Goal: Navigation & Orientation: Find specific page/section

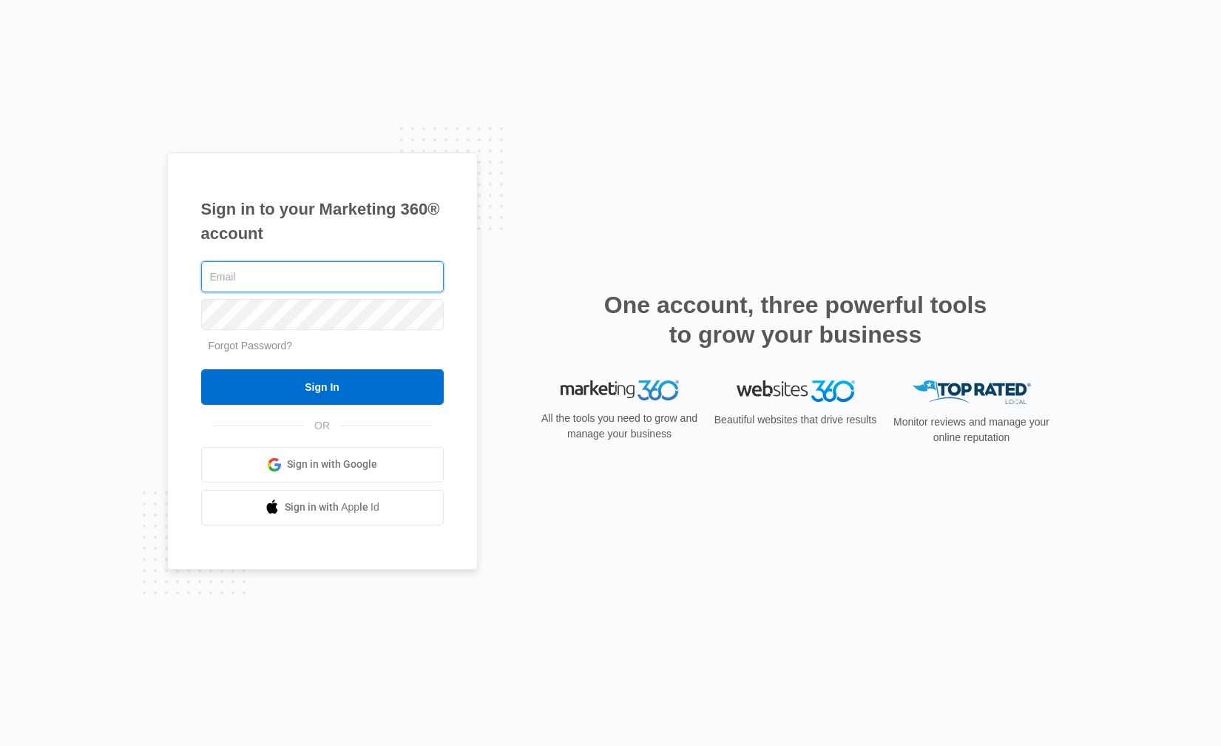
click at [371, 266] on input "text" at bounding box center [322, 276] width 243 height 31
type input "[PERSON_NAME][EMAIL_ADDRESS][PERSON_NAME][DOMAIN_NAME]"
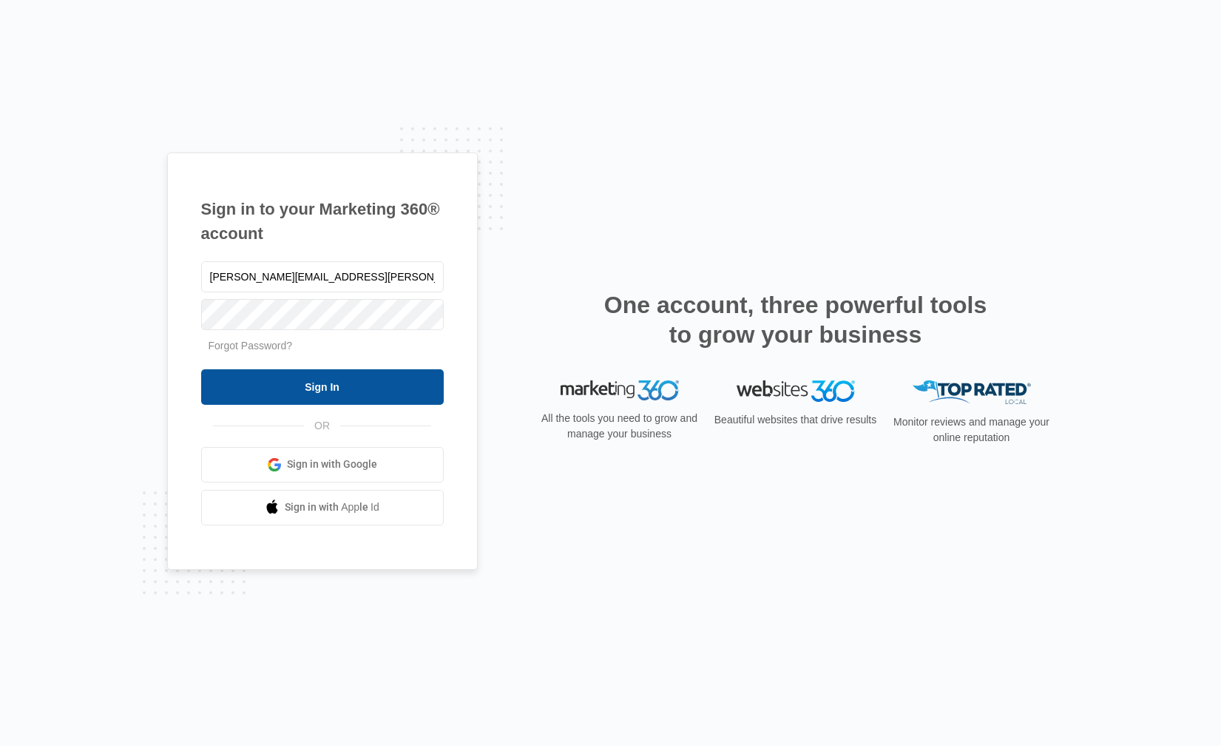
click at [333, 379] on input "Sign In" at bounding box center [322, 387] width 243 height 36
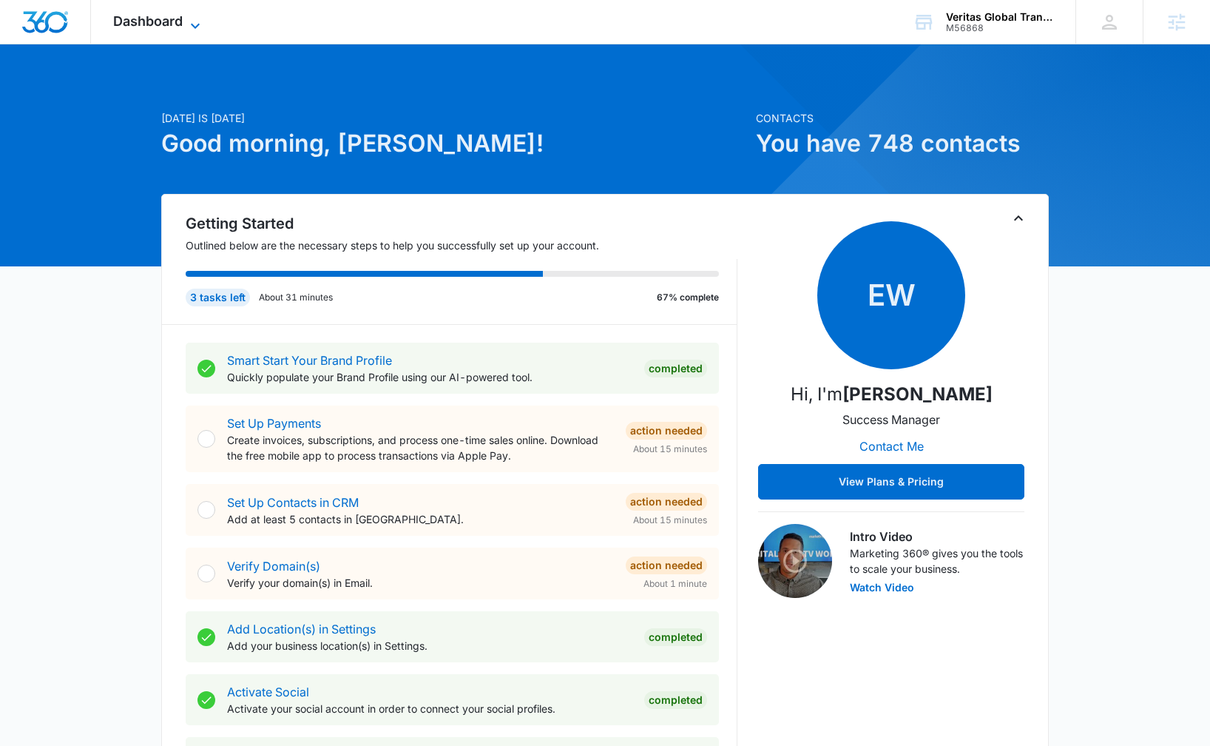
click at [172, 16] on span "Dashboard" at bounding box center [148, 21] width 70 height 16
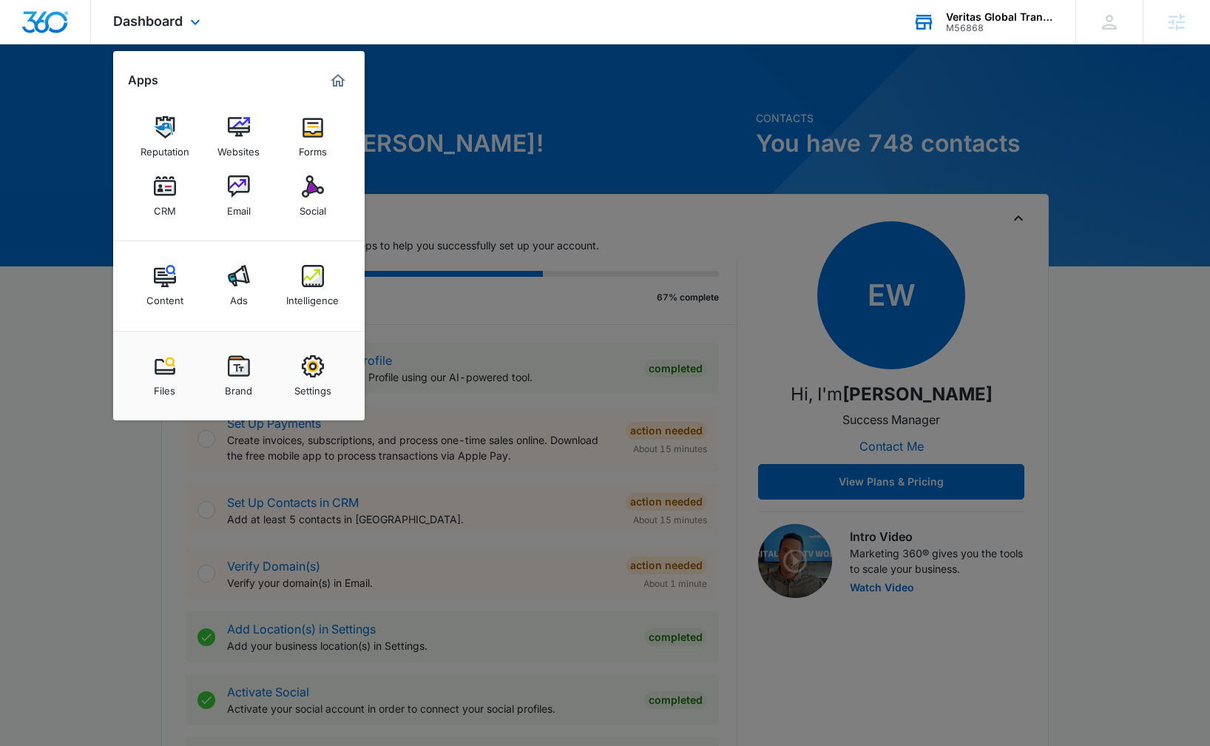
click at [960, 16] on div "Veritas Global Transportation Inc" at bounding box center [1000, 17] width 108 height 12
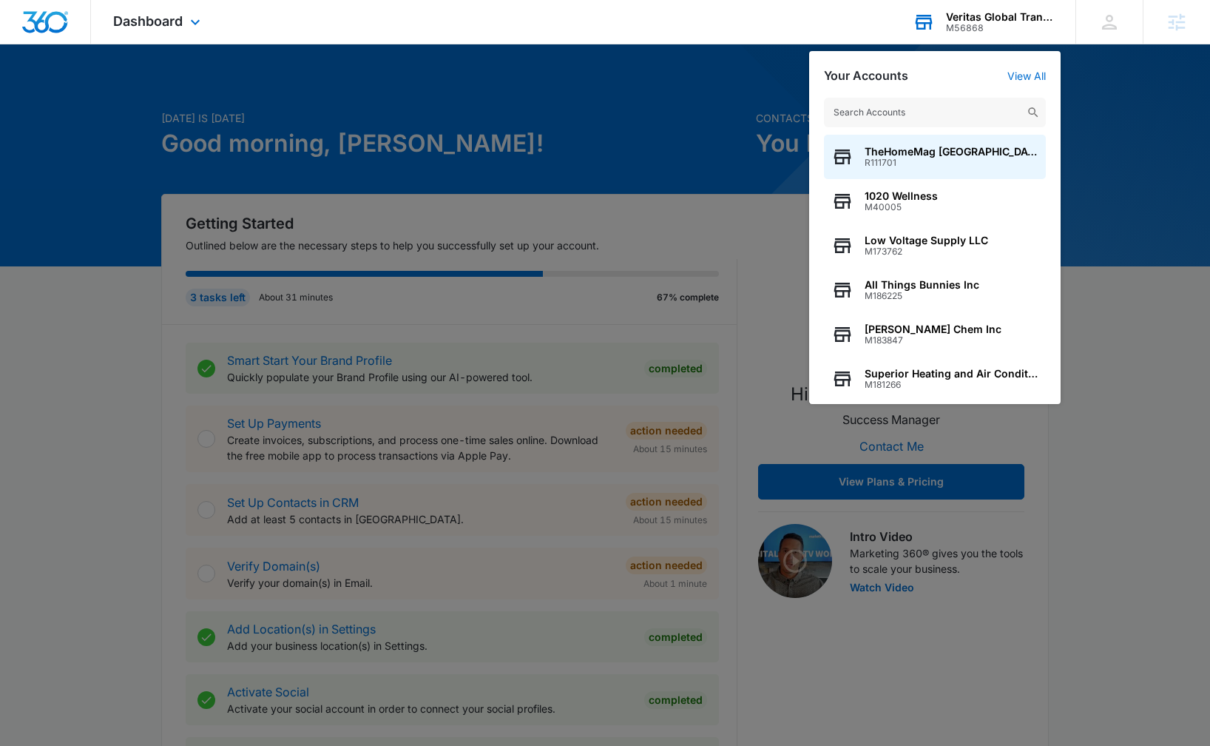
click at [917, 111] on input "text" at bounding box center [935, 113] width 222 height 30
type input "<"
type input "m"
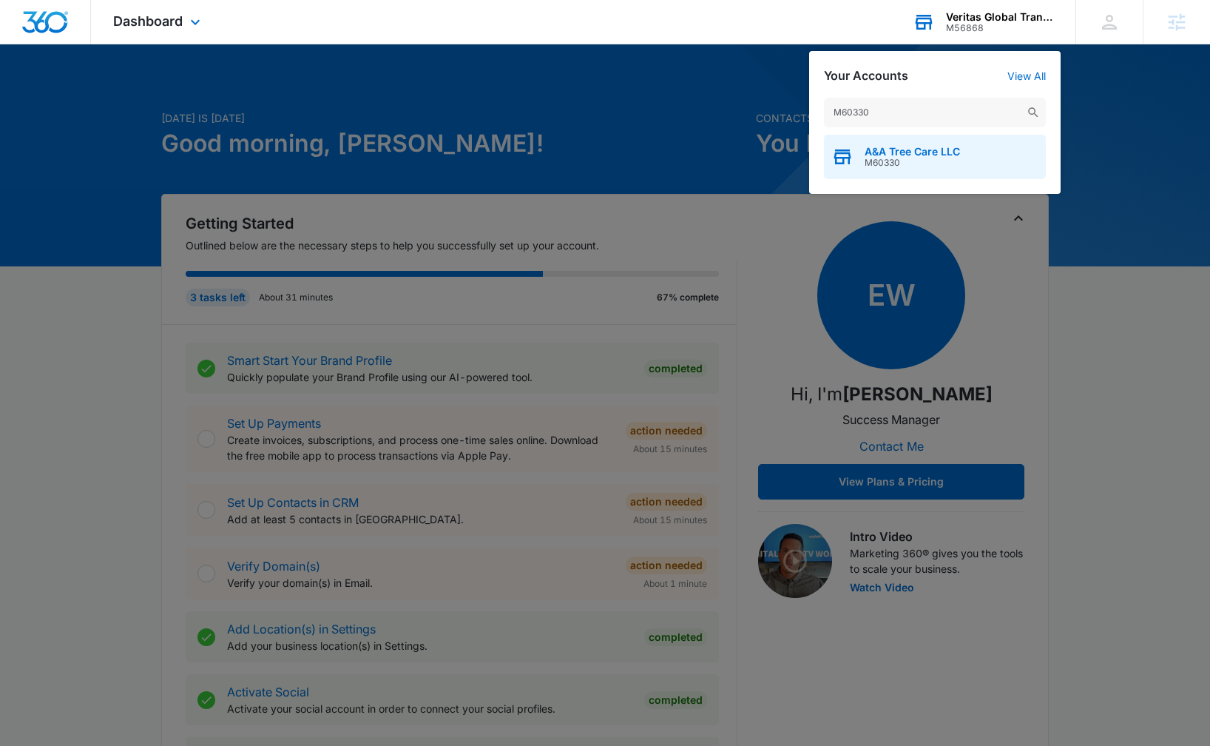
type input "M60330"
click at [904, 152] on span "A&A Tree Care LLC" at bounding box center [912, 152] width 95 height 12
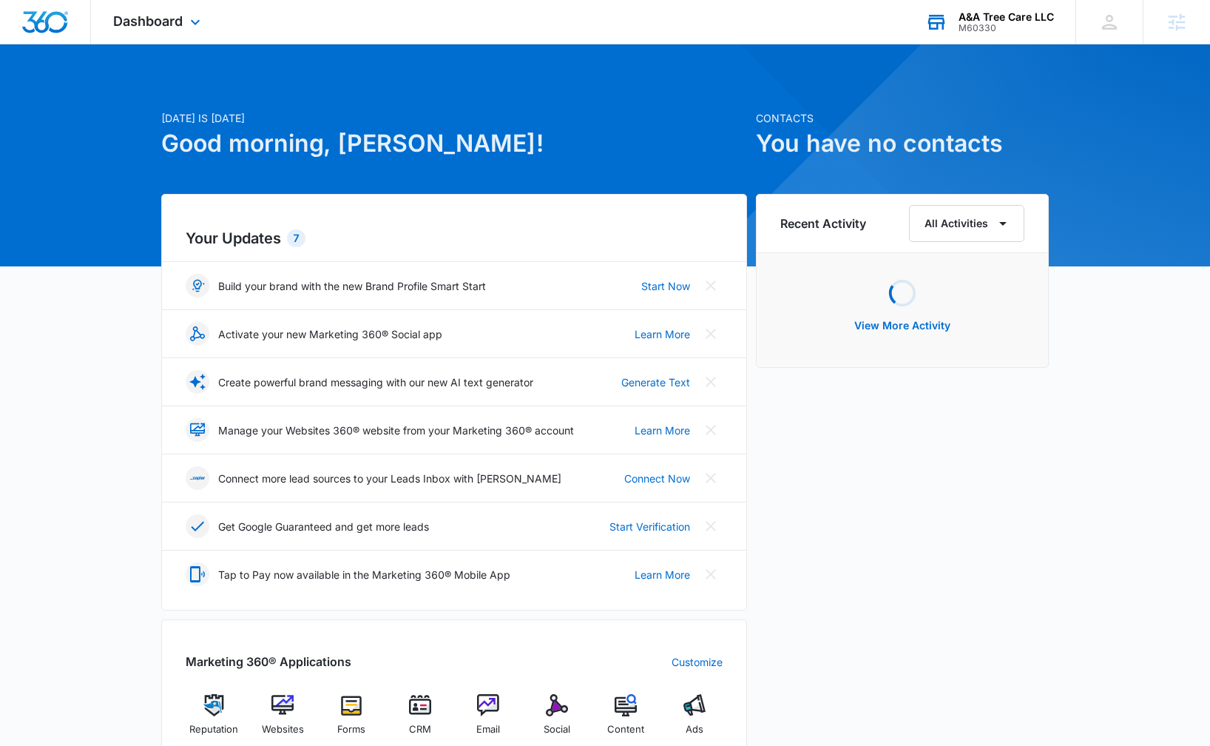
click at [998, 24] on div "M60330" at bounding box center [1006, 28] width 95 height 10
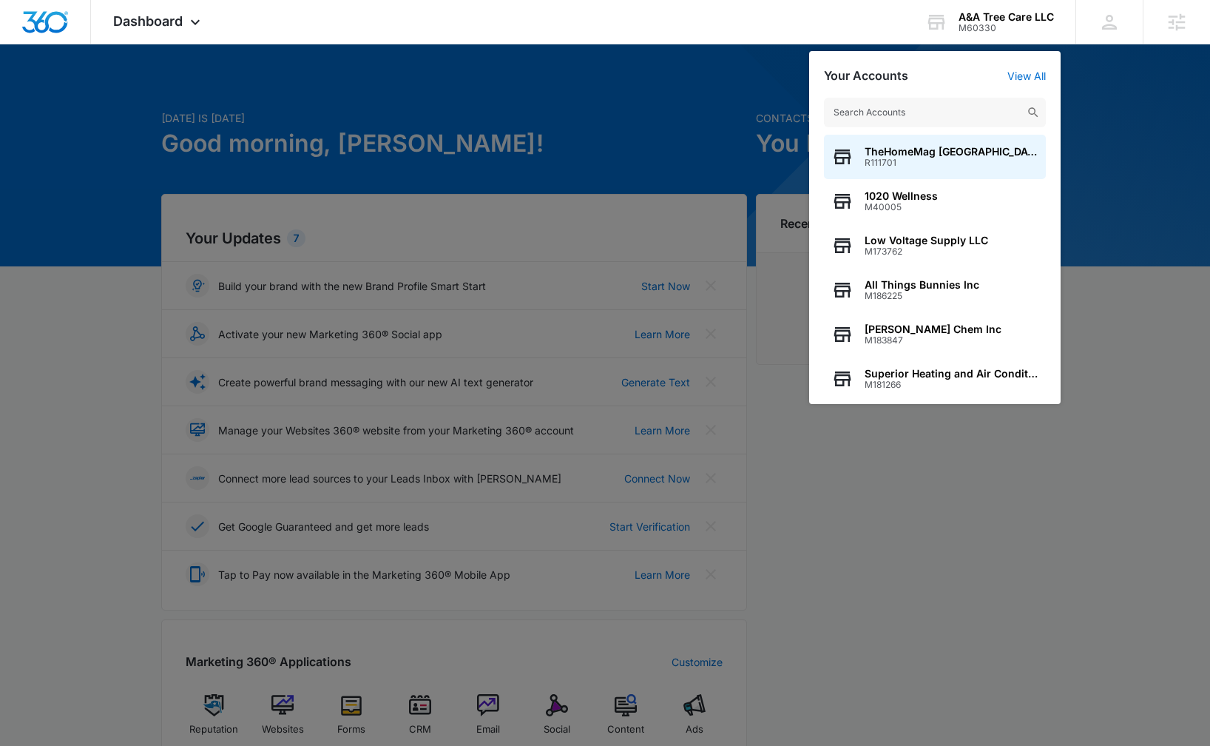
drag, startPoint x: 1160, startPoint y: 117, endPoint x: 1085, endPoint y: 107, distance: 75.3
click at [1160, 117] on div at bounding box center [605, 373] width 1210 height 746
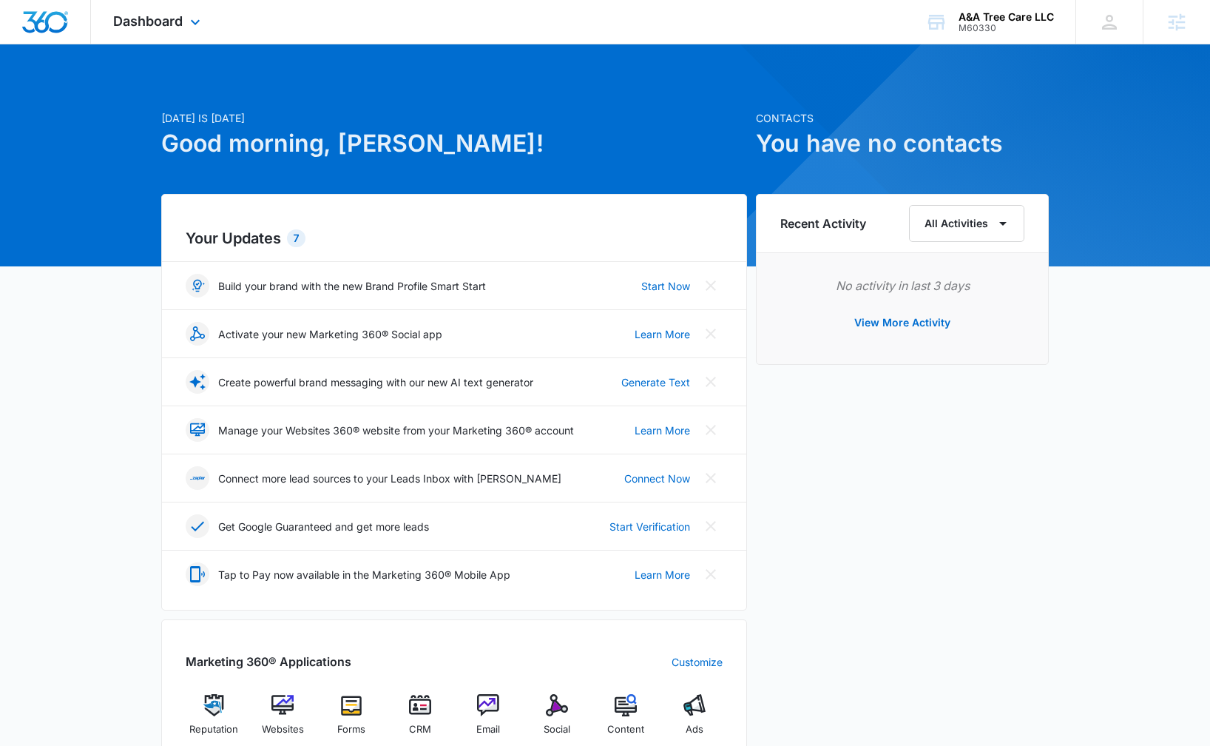
click at [200, 1] on div "Dashboard Apps Reputation Websites Forms CRM Email Social Content Ads Intellige…" at bounding box center [158, 22] width 135 height 44
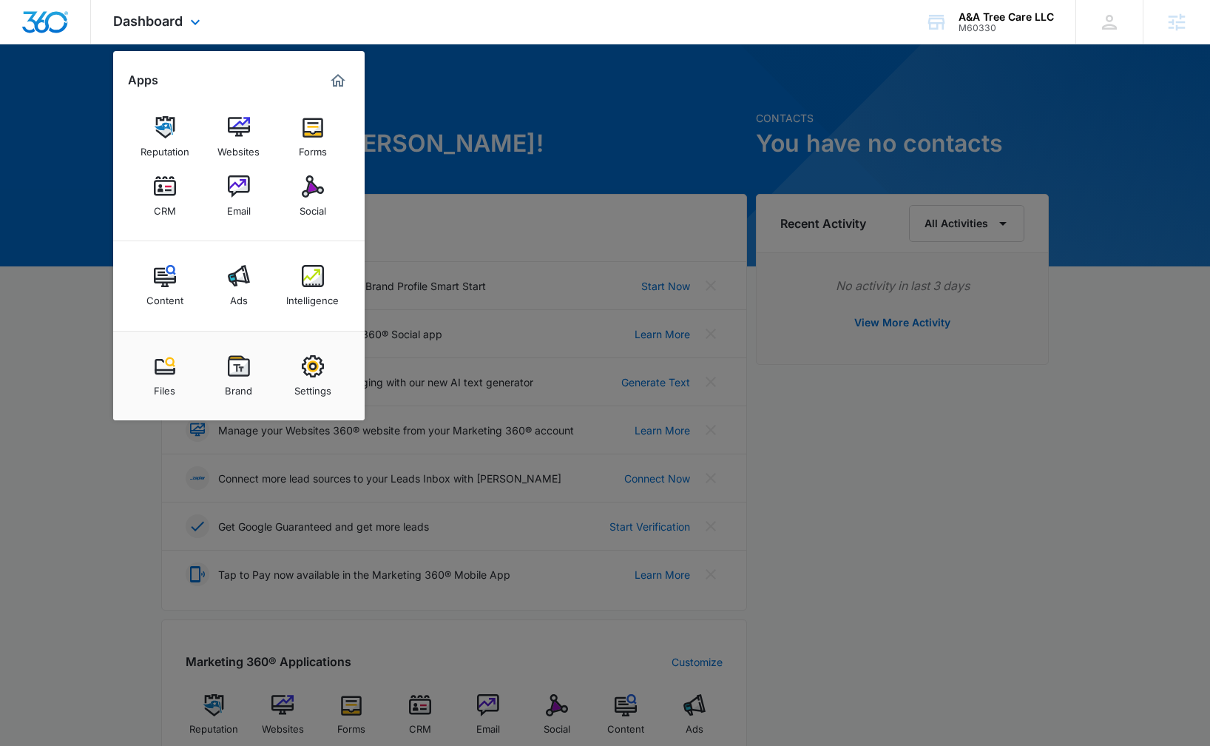
click at [193, 8] on div "Dashboard Apps Reputation Websites Forms CRM Email Social Content Ads Intellige…" at bounding box center [158, 22] width 135 height 44
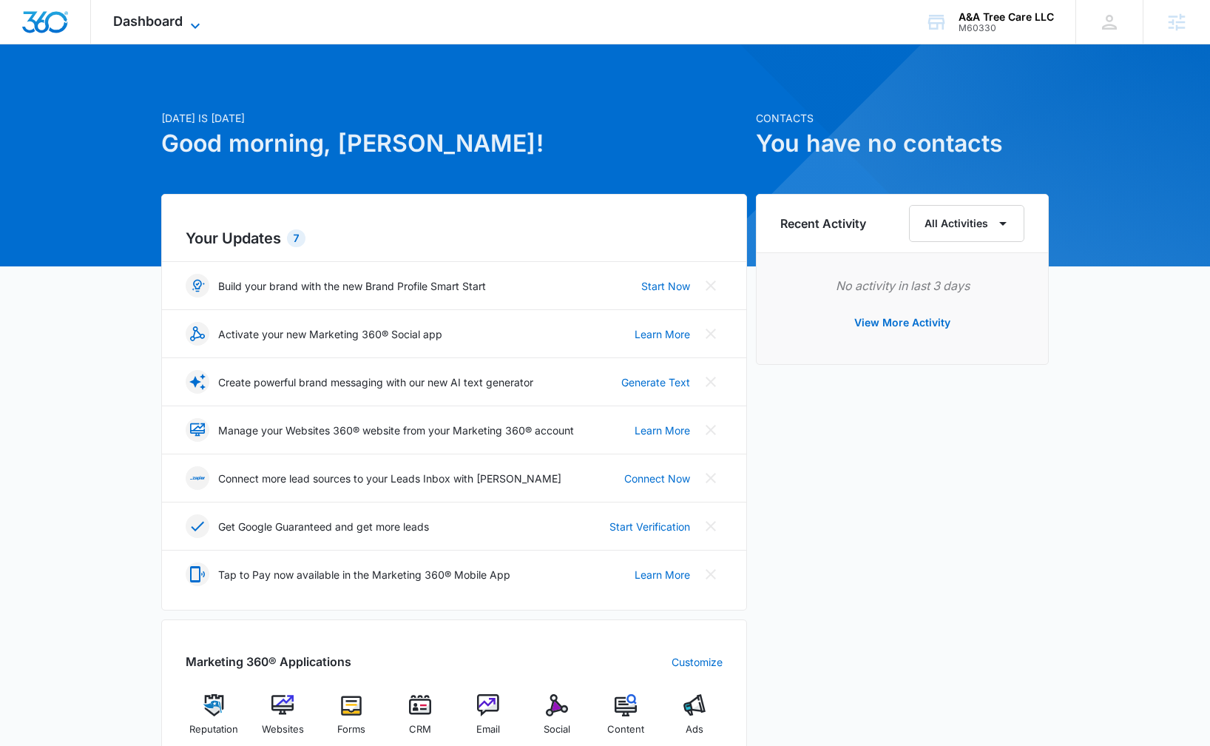
click at [170, 14] on span "Dashboard" at bounding box center [148, 21] width 70 height 16
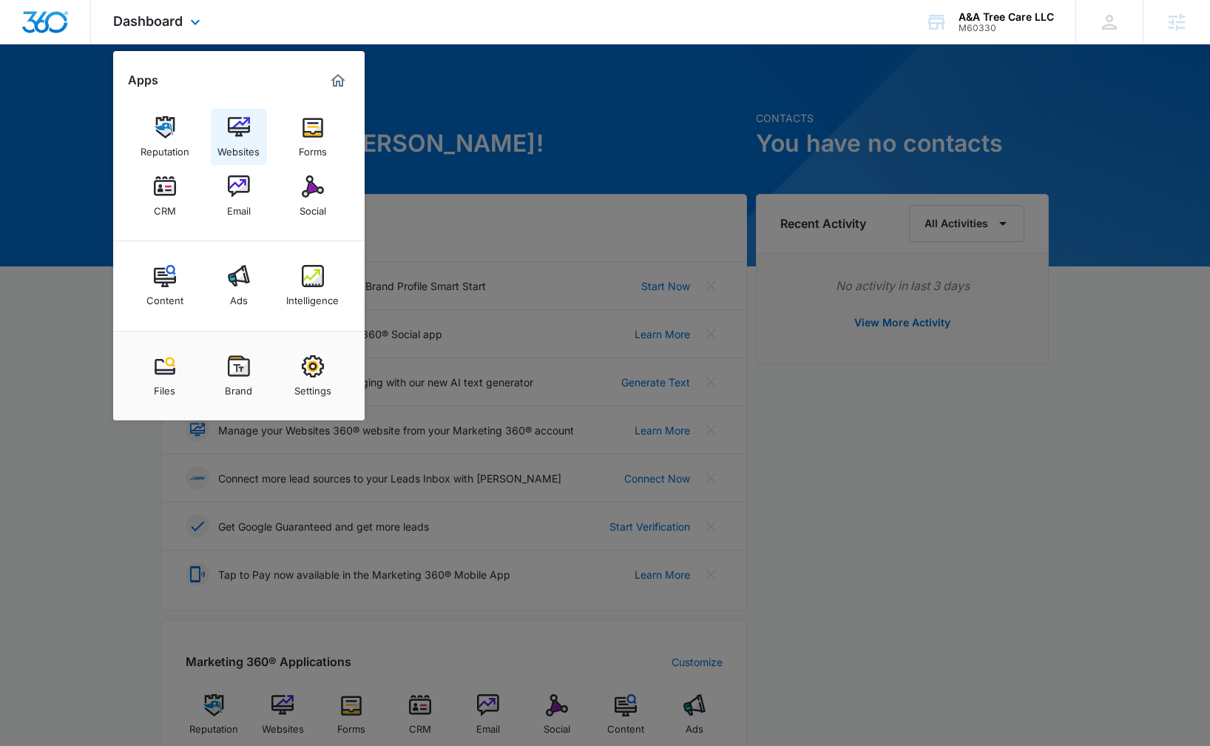
click at [233, 133] on img at bounding box center [239, 127] width 22 height 22
